Goal: Information Seeking & Learning: Learn about a topic

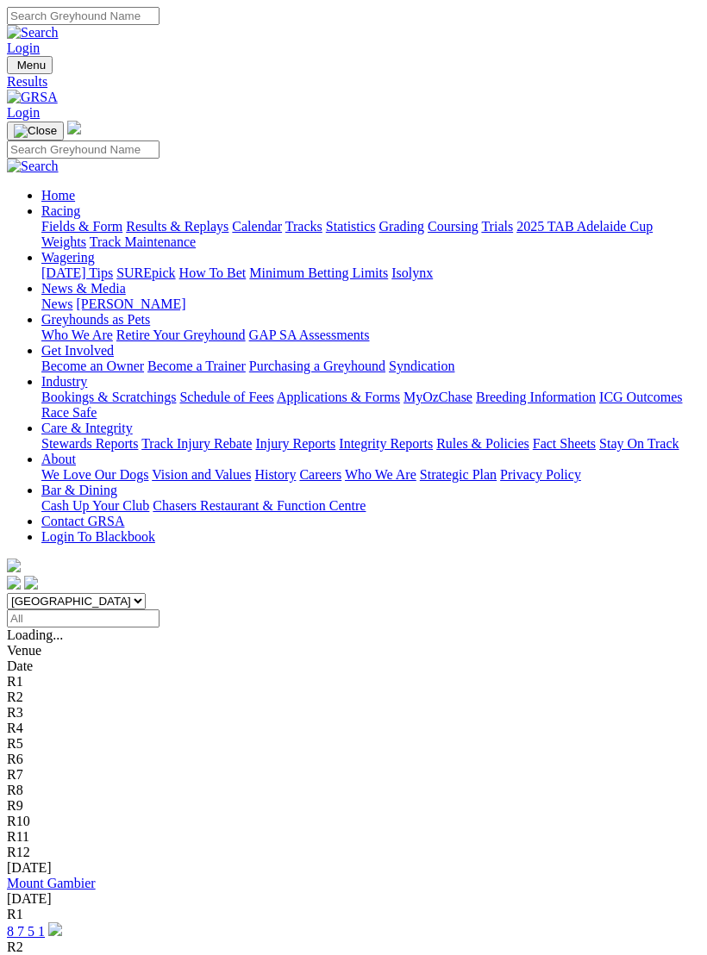
click at [14, 69] on img "Toggle navigation" at bounding box center [14, 69] width 0 height 0
click at [122, 224] on link "Fields & Form" at bounding box center [81, 226] width 81 height 15
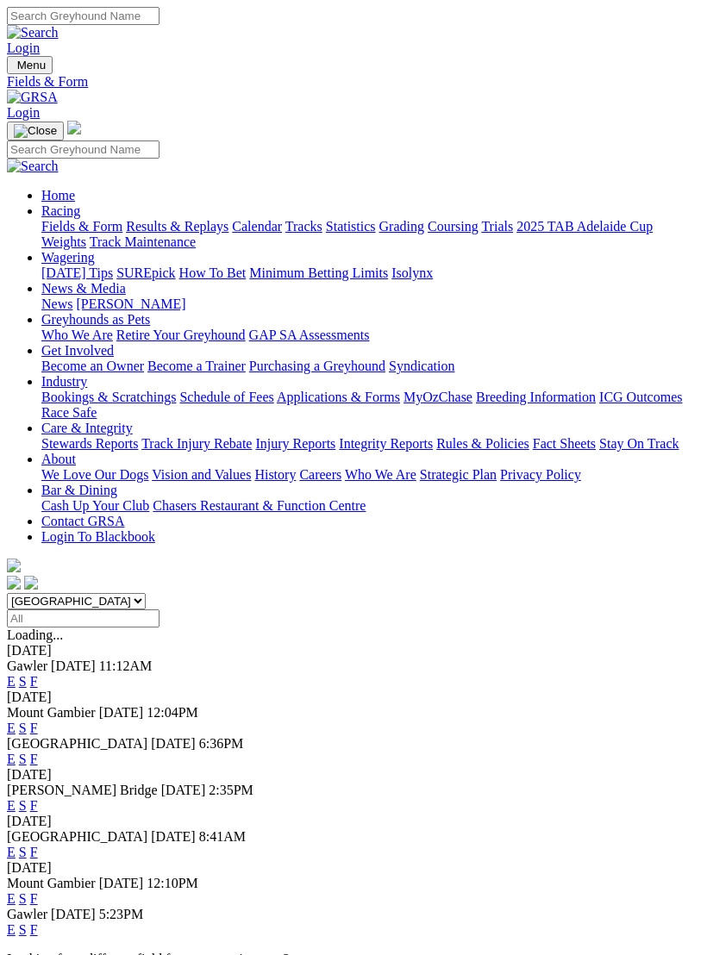
click at [16, 721] on link "E" at bounding box center [11, 728] width 9 height 15
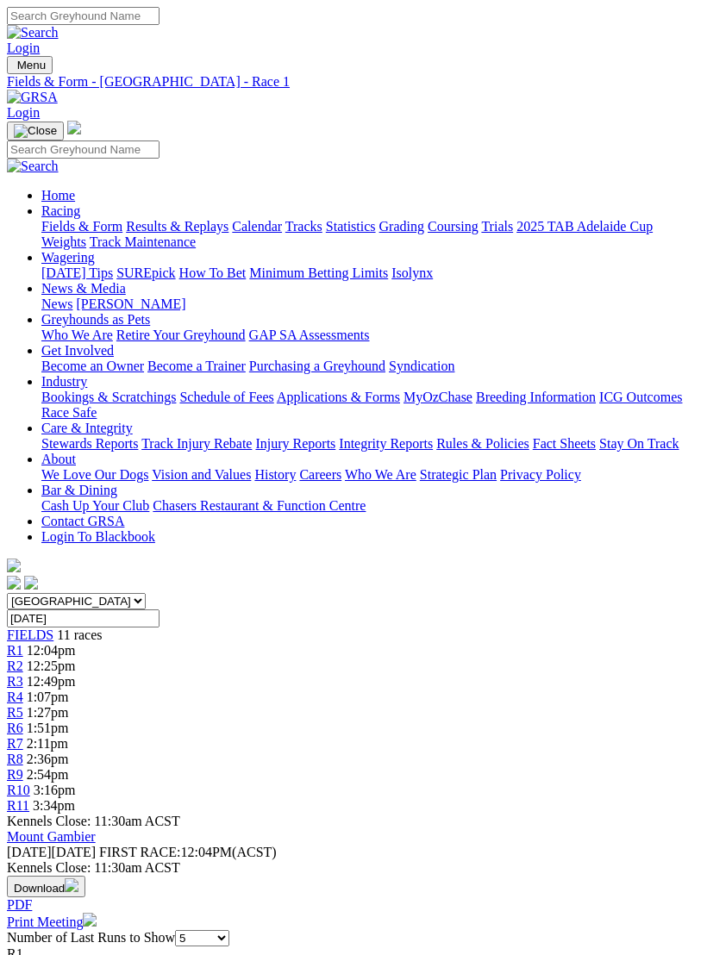
click at [14, 69] on img "Toggle navigation" at bounding box center [14, 69] width 0 height 0
click at [106, 296] on link "News & Media" at bounding box center [83, 288] width 84 height 15
click at [72, 306] on link "News" at bounding box center [56, 303] width 31 height 15
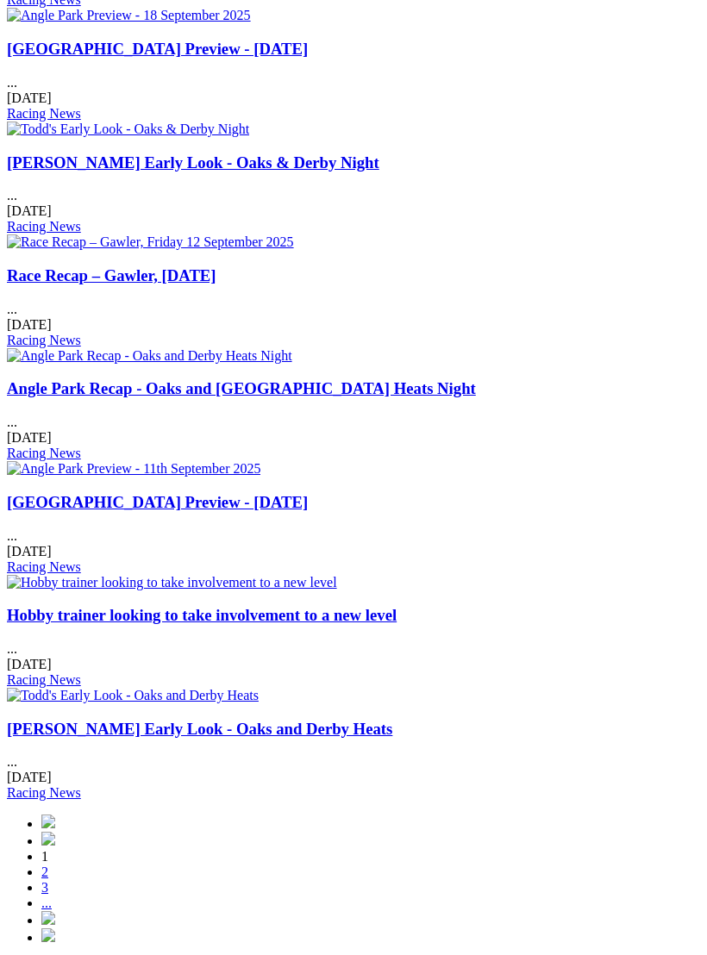
scroll to position [1438, 0]
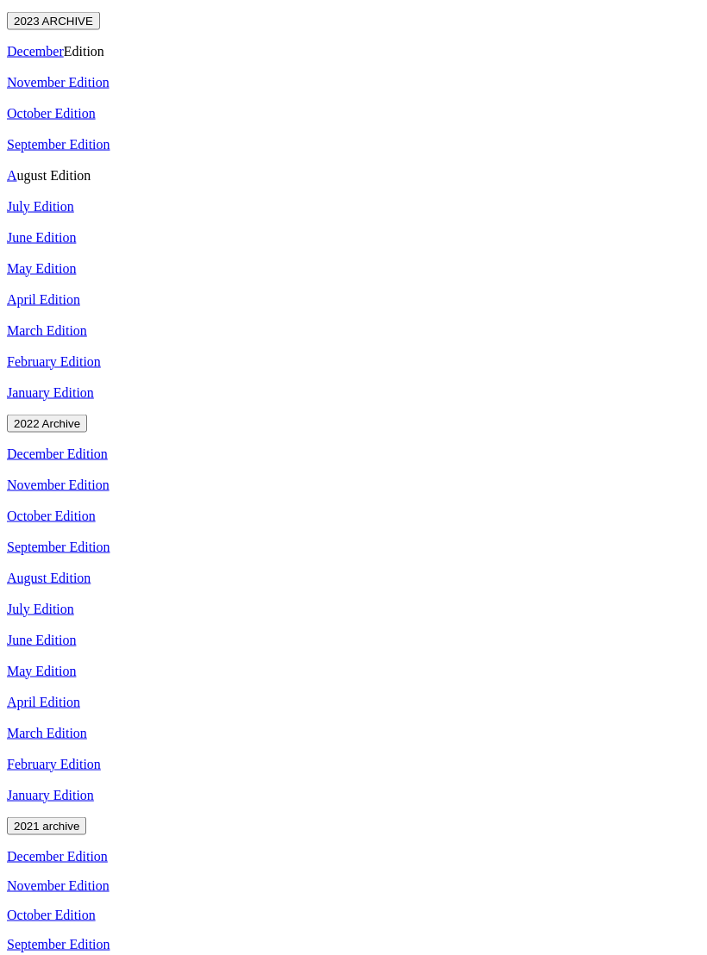
scroll to position [1951, 0]
